Goal: Information Seeking & Learning: Check status

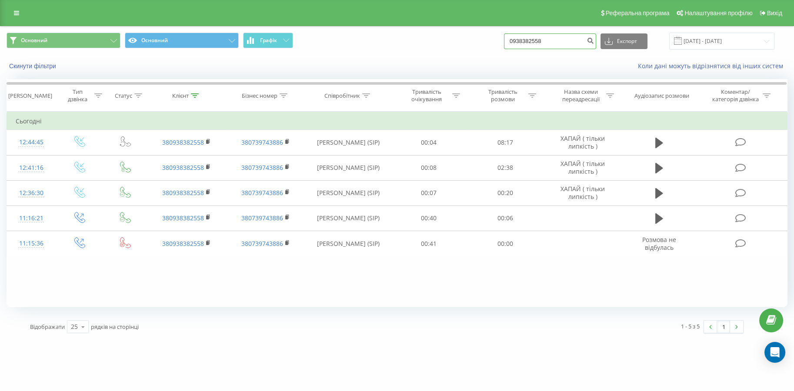
drag, startPoint x: 562, startPoint y: 44, endPoint x: 501, endPoint y: 43, distance: 60.9
click at [494, 39] on div "Основний Основний Графік 0938382558 Експорт .csv .xls .xlsx 20.05.2025 - 20.08.…" at bounding box center [397, 41] width 781 height 17
paste input "86059553"
type input "0986059553"
click at [594, 41] on icon "submit" at bounding box center [589, 39] width 7 height 5
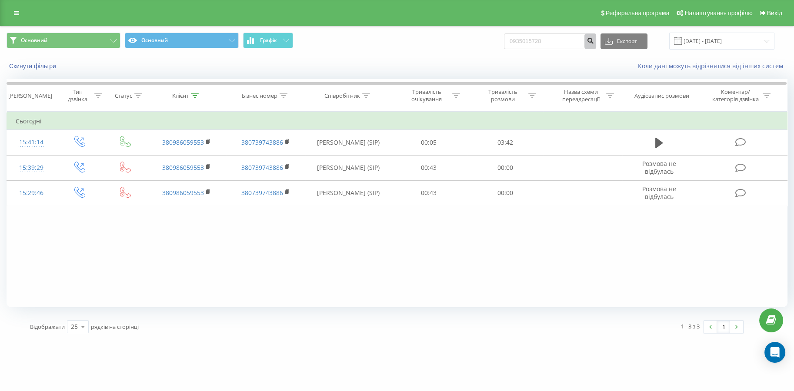
type input "0935015728"
click at [594, 42] on icon "submit" at bounding box center [589, 39] width 7 height 5
